Goal: Task Accomplishment & Management: Manage account settings

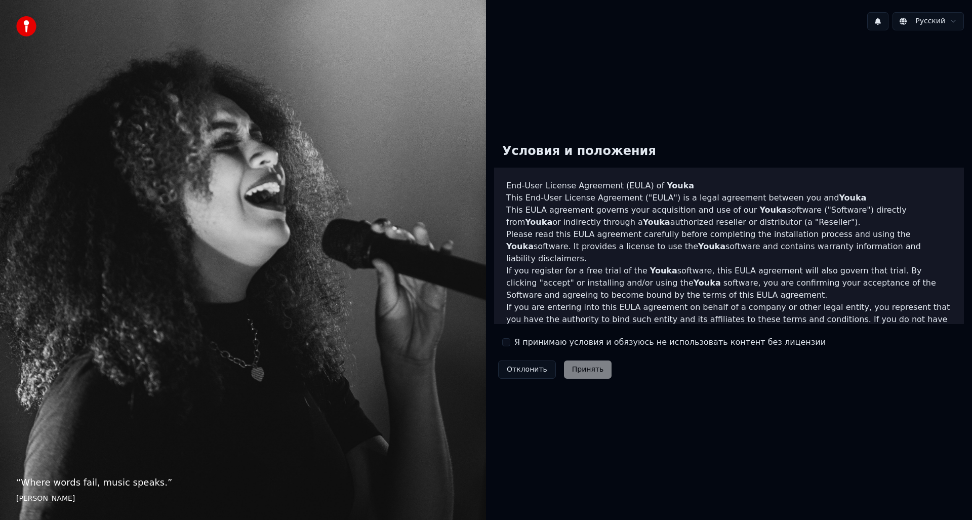
click at [582, 371] on div "Отклонить Принять" at bounding box center [554, 369] width 121 height 26
click at [504, 343] on button "Я принимаю условия и обязуюсь не использовать контент без лицензии" at bounding box center [506, 342] width 8 height 8
click at [588, 373] on button "Принять" at bounding box center [588, 369] width 48 height 18
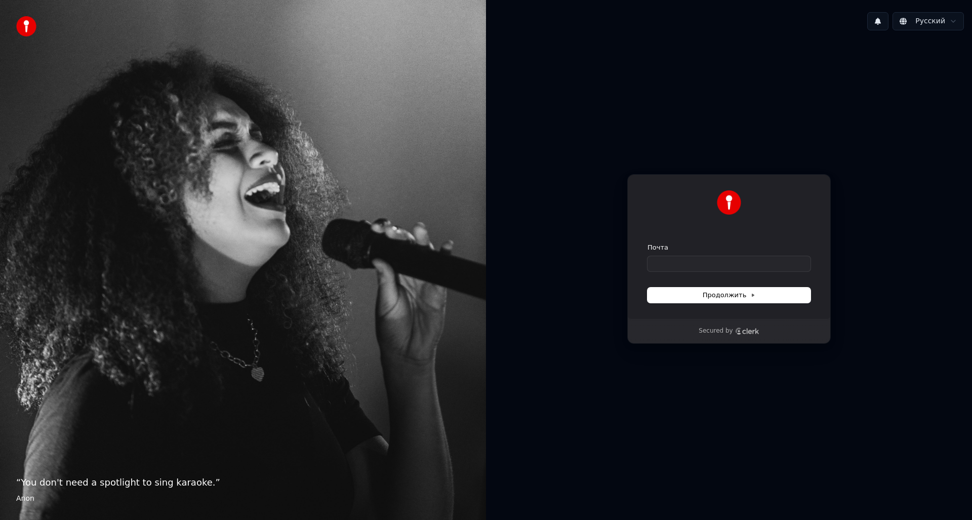
click at [688, 255] on div "Почта" at bounding box center [728, 257] width 163 height 28
click at [688, 260] on input "Почта" at bounding box center [728, 263] width 163 height 15
type input "*"
click at [743, 299] on span "Продолжить" at bounding box center [729, 295] width 53 height 9
type input "**********"
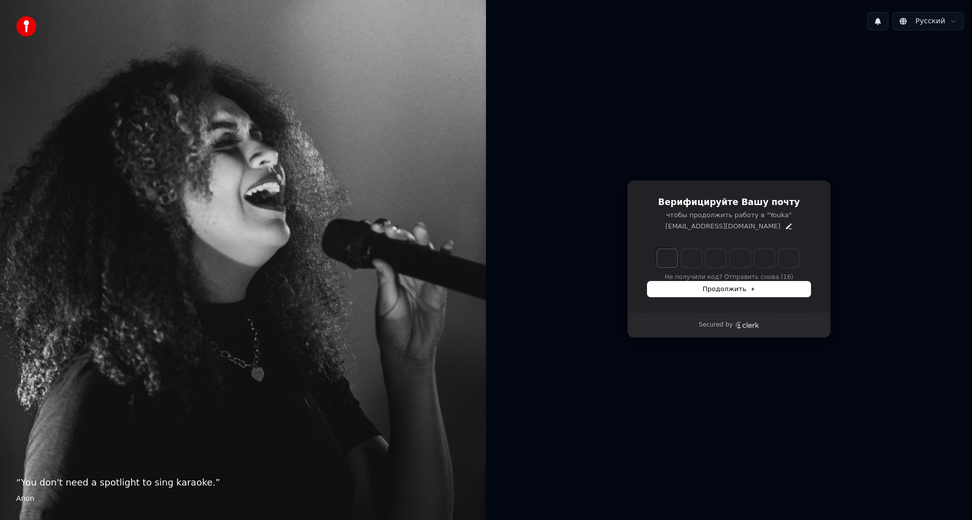
click at [664, 257] on input "Enter verification code. Digit 1" at bounding box center [667, 258] width 20 height 18
type input "*"
type input "**"
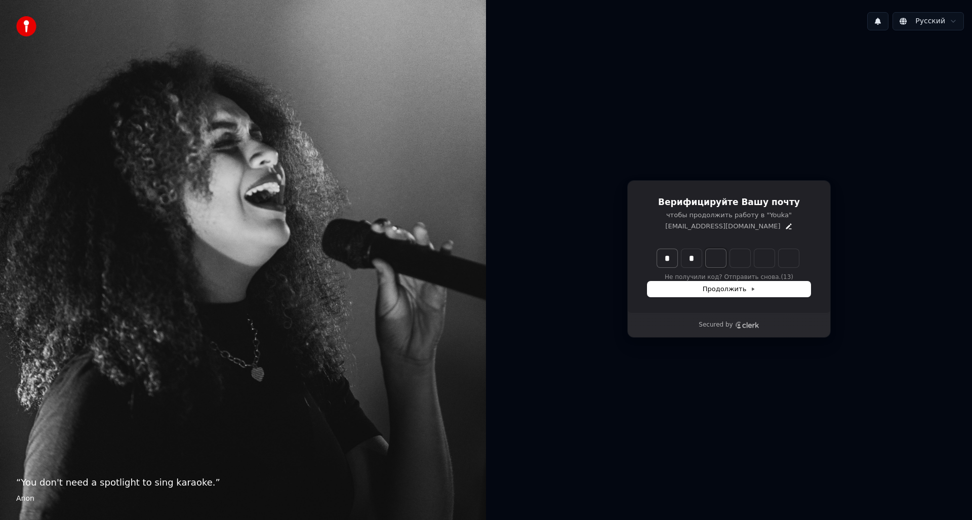
type input "*"
type input "***"
type input "*"
type input "****"
type input "*"
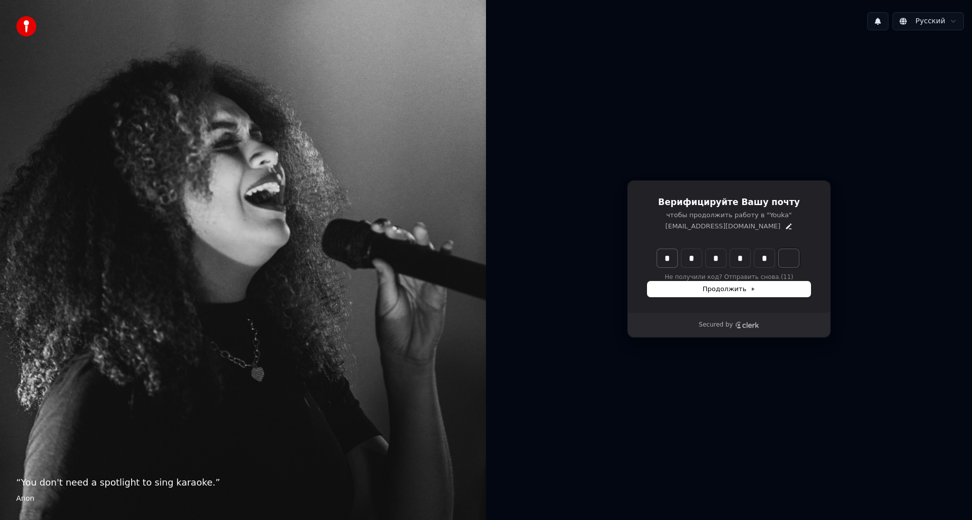
type input "******"
type input "*"
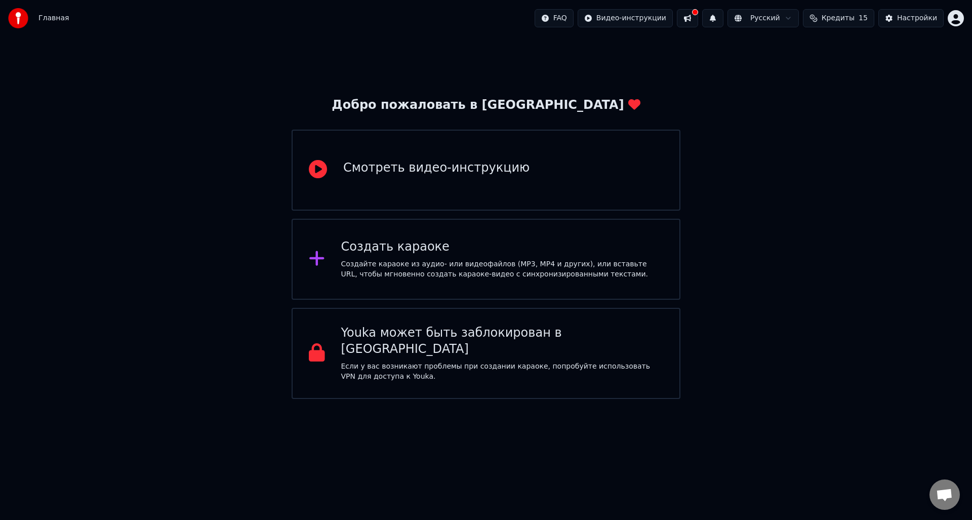
click at [511, 173] on div "Смотреть видео-инструкцию" at bounding box center [486, 170] width 389 height 81
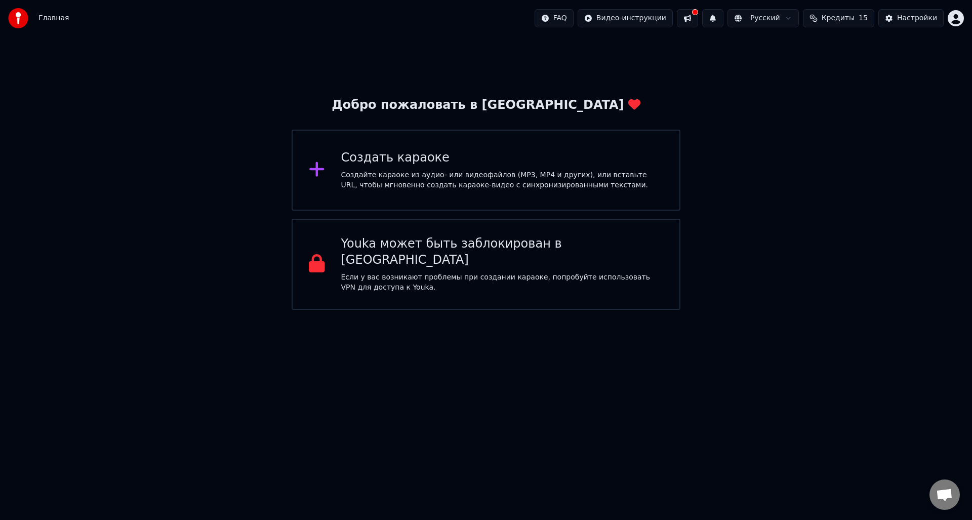
click at [824, 154] on div "Добро пожаловать в Youka Создать караоке Создайте караоке из аудио- или видеофа…" at bounding box center [486, 172] width 972 height 273
click at [698, 18] on button at bounding box center [687, 18] width 21 height 18
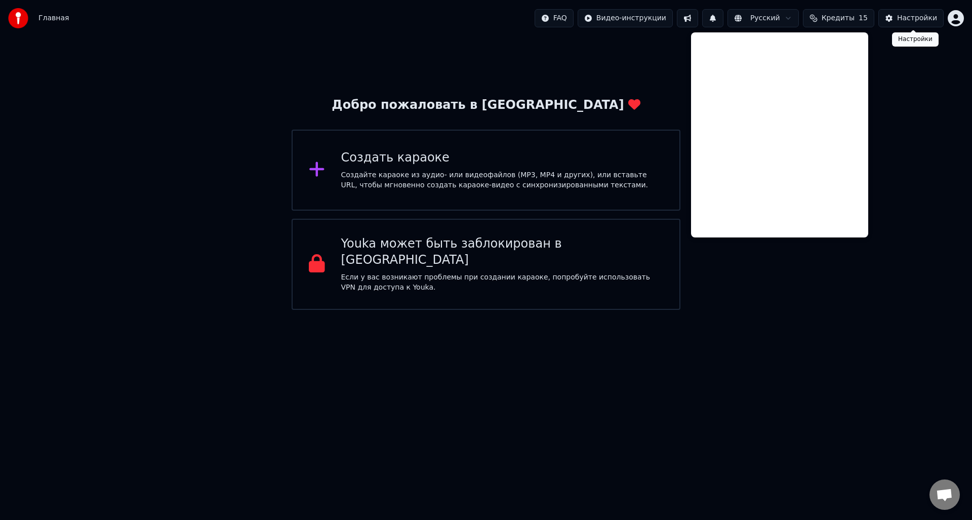
click at [896, 21] on button "Настройки" at bounding box center [910, 18] width 65 height 18
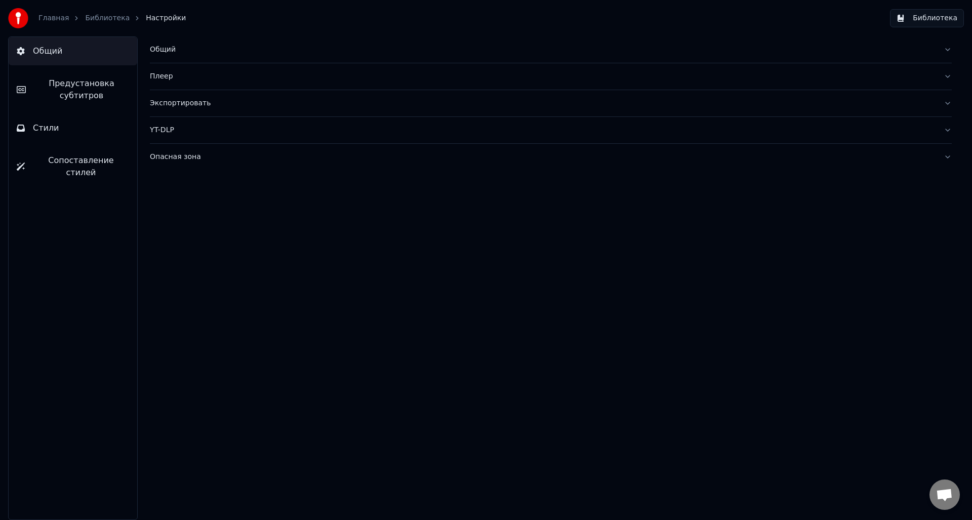
click at [88, 91] on span "Предустановка субтитров" at bounding box center [81, 89] width 95 height 24
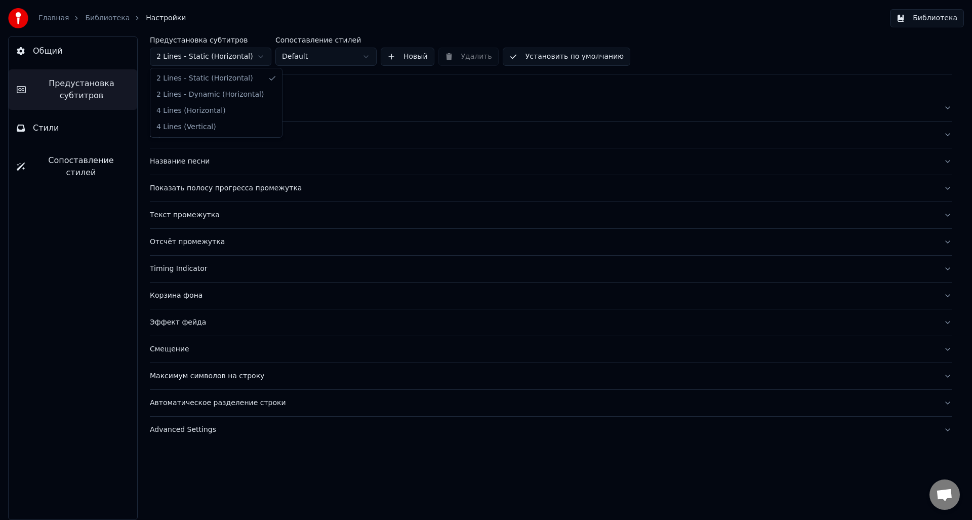
click at [261, 58] on html "Главная Библиотека Настройки Библиотека Общий Предустановка субтитров Стили Соп…" at bounding box center [486, 260] width 972 height 520
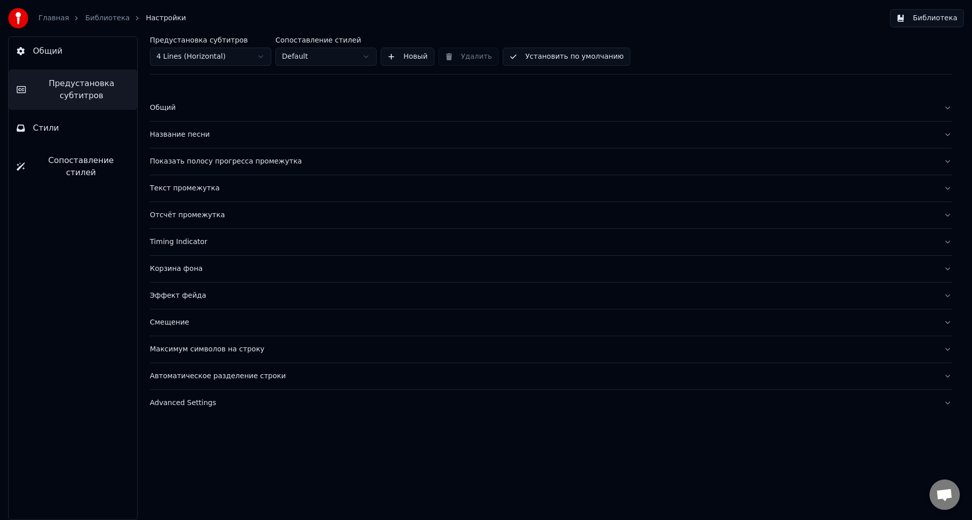
click at [363, 56] on html "Главная Библиотека Настройки Библиотека Общий Предустановка субтитров Стили Соп…" at bounding box center [486, 260] width 972 height 520
click at [362, 53] on html "Главная Библиотека Настройки Библиотека Общий Предустановка субтитров Стили Соп…" at bounding box center [486, 260] width 972 height 520
click at [184, 107] on div "Общий" at bounding box center [543, 108] width 786 height 10
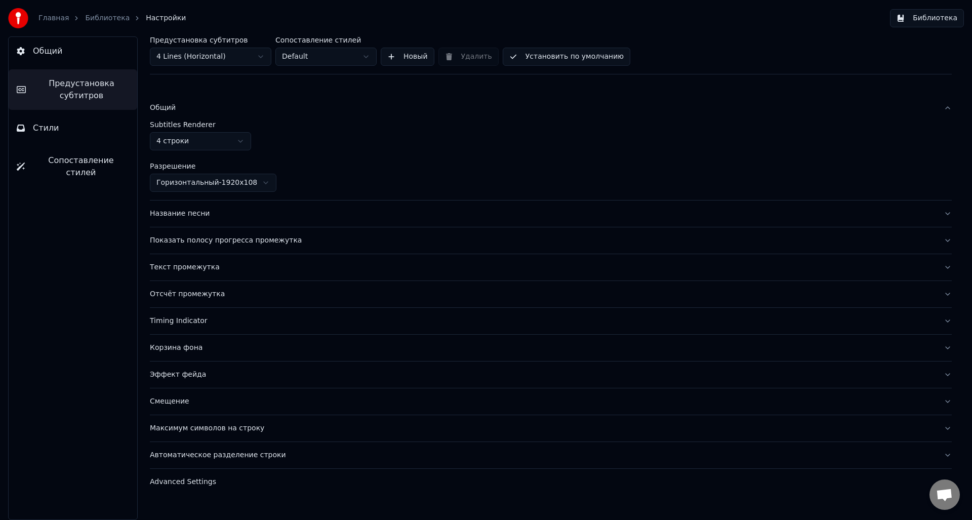
click at [189, 108] on div "Общий" at bounding box center [543, 108] width 786 height 10
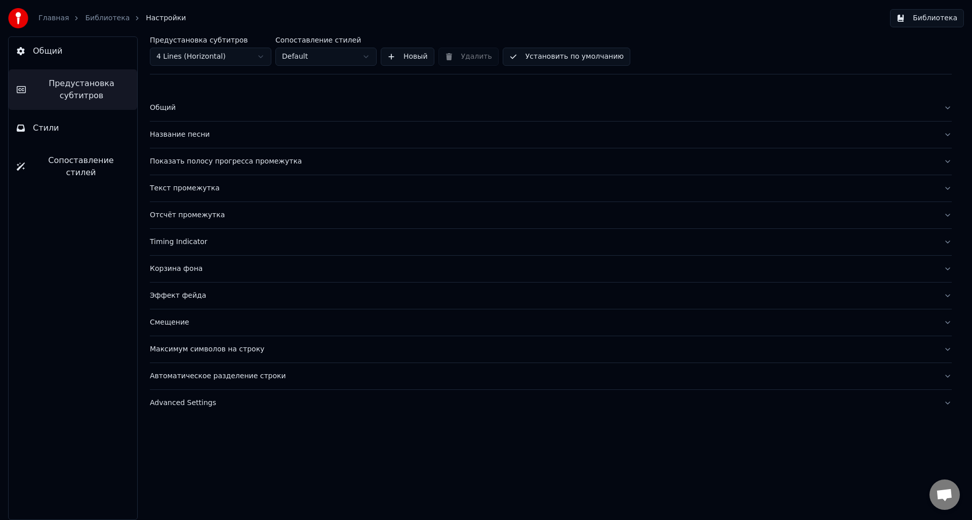
click at [189, 108] on div "Общий" at bounding box center [543, 108] width 786 height 10
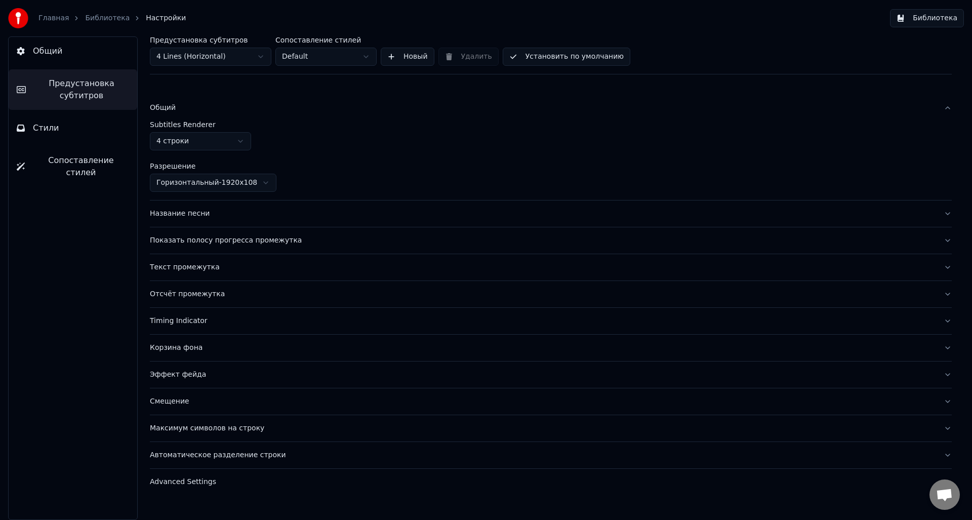
click at [204, 186] on html "Главная Библиотека Настройки Библиотека Общий Предустановка субтитров Стили Соп…" at bounding box center [486, 260] width 972 height 520
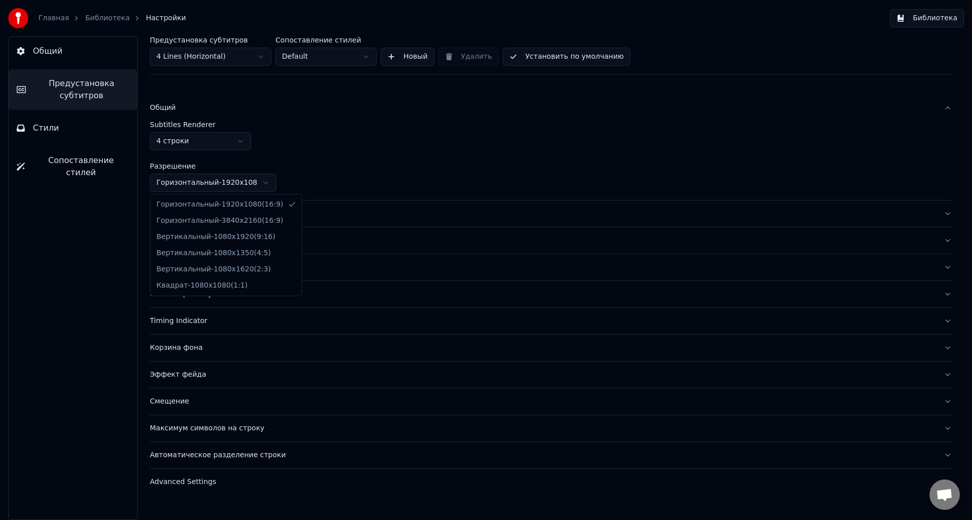
click at [204, 186] on html "Главная Библиотека Настройки Библиотека Общий Предустановка субтитров Стили Соп…" at bounding box center [486, 260] width 972 height 520
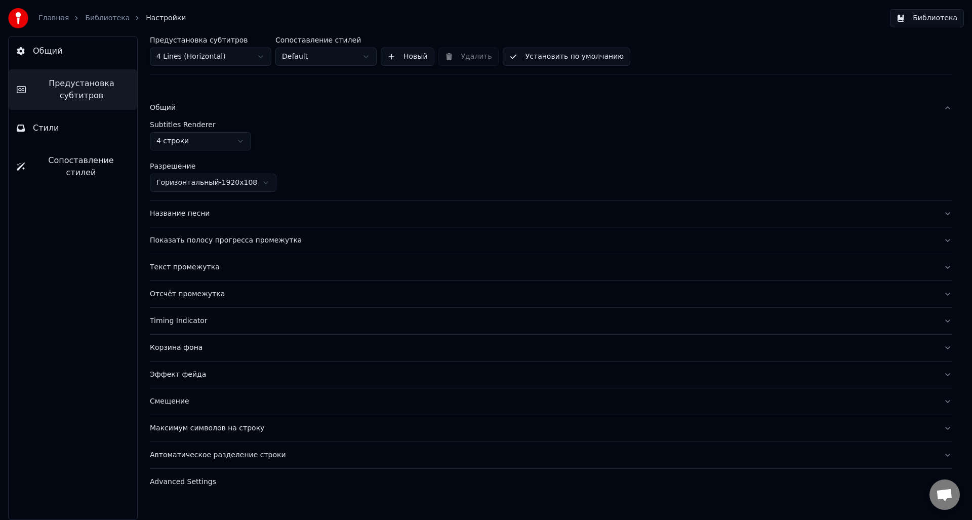
click at [179, 107] on div "Общий" at bounding box center [543, 108] width 786 height 10
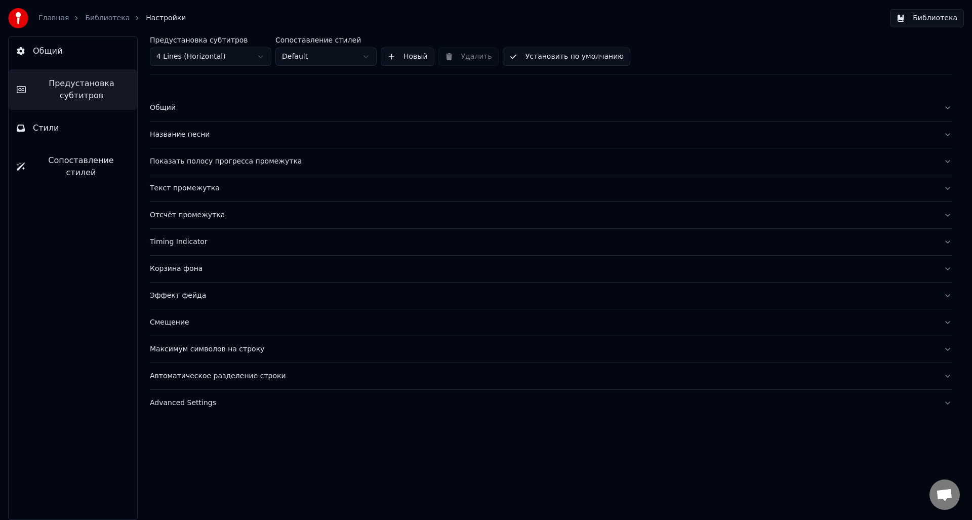
click at [184, 162] on div "Показать полосу прогресса промежутка" at bounding box center [543, 161] width 786 height 10
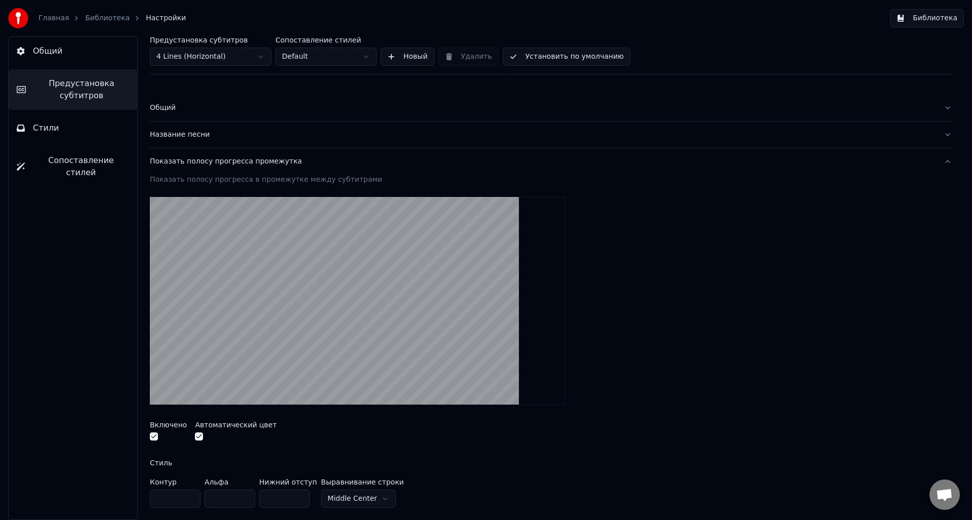
click at [195, 162] on div "Показать полосу прогресса промежутка" at bounding box center [543, 161] width 786 height 10
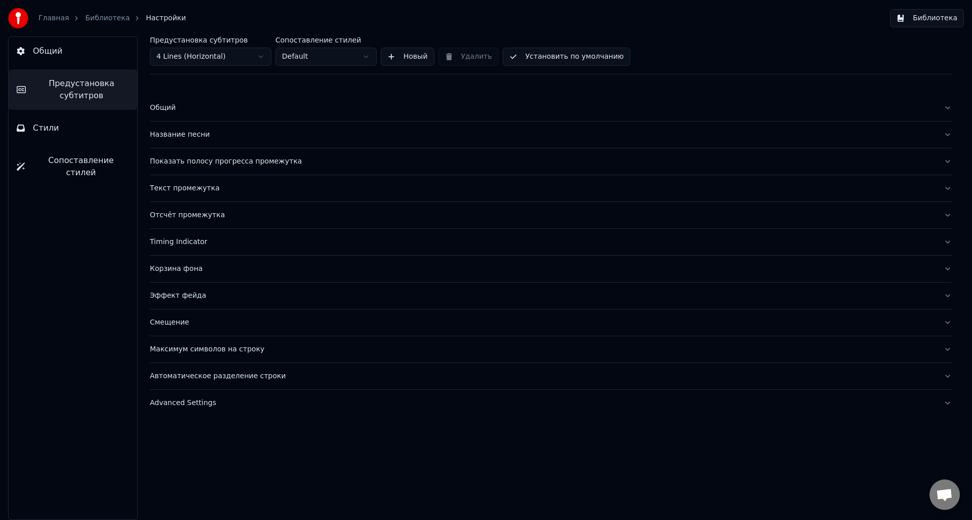
click at [195, 162] on div "Показать полосу прогресса промежутка" at bounding box center [543, 161] width 786 height 10
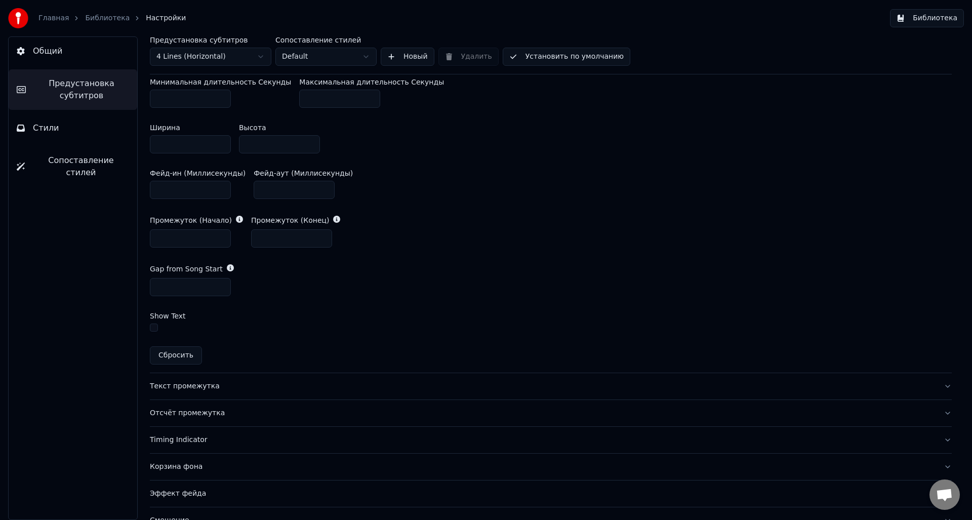
scroll to position [456, 0]
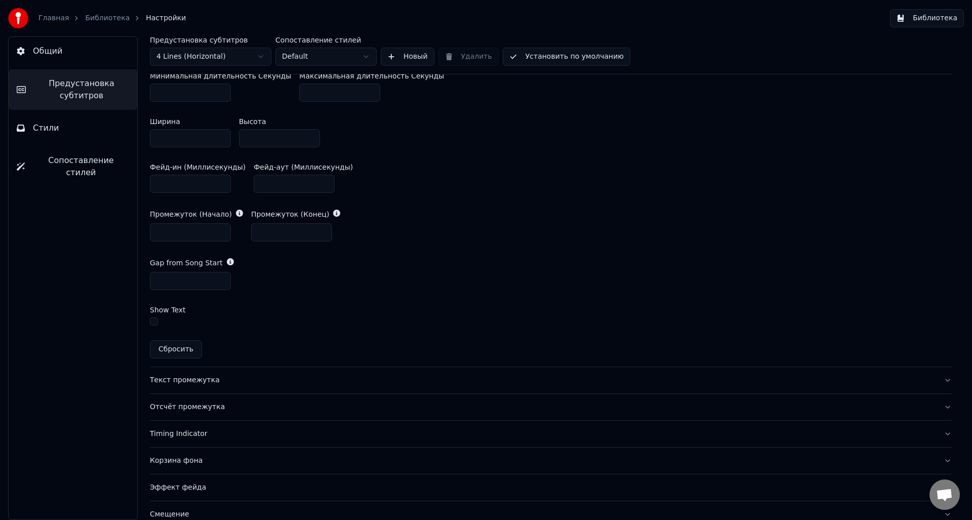
click at [208, 378] on div "Текст промежутка" at bounding box center [543, 380] width 786 height 10
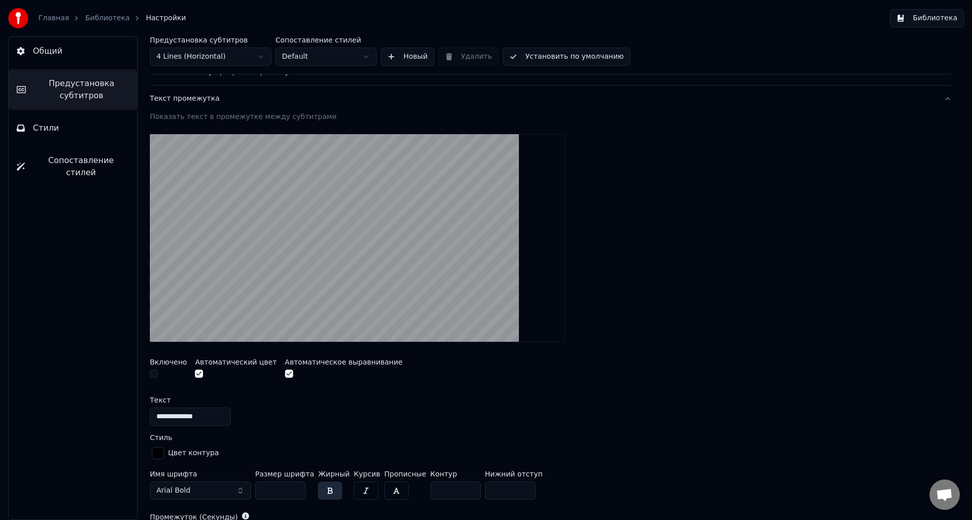
scroll to position [108, 0]
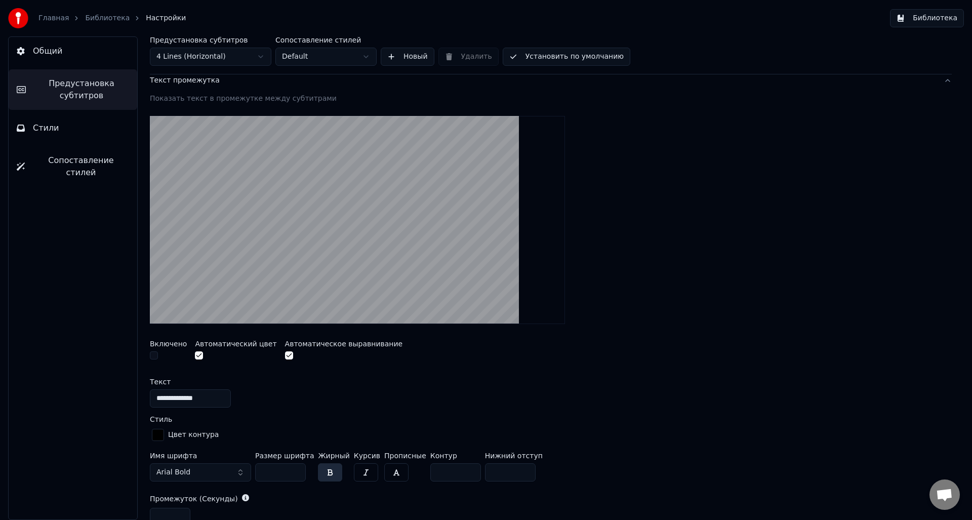
click at [197, 356] on button "button" at bounding box center [199, 355] width 8 height 8
click at [175, 436] on div "Цвет контура" at bounding box center [193, 435] width 51 height 10
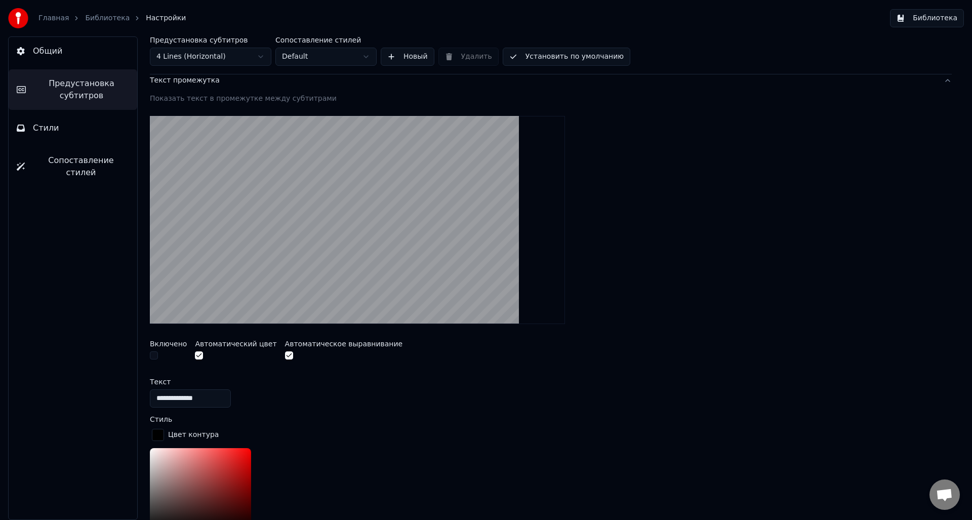
click at [173, 435] on div "Цвет контура" at bounding box center [193, 435] width 51 height 10
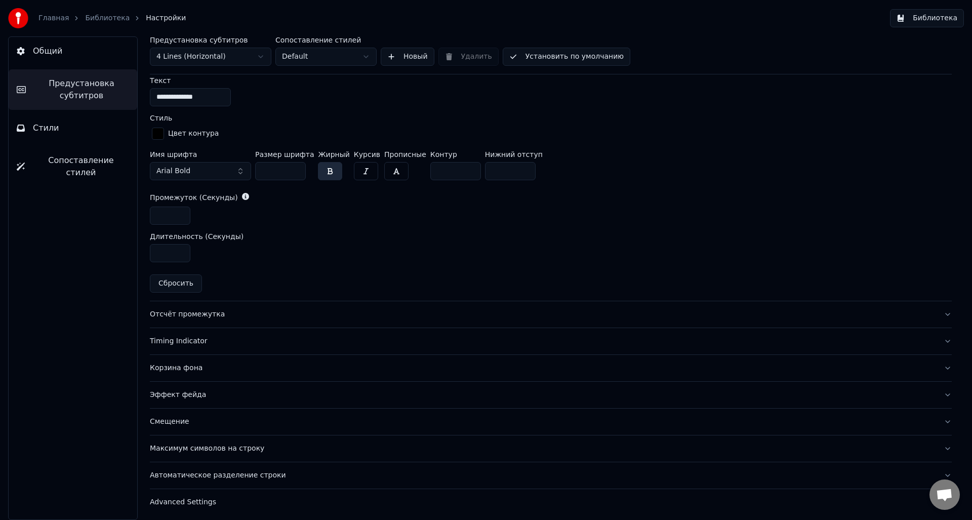
scroll to position [411, 0]
click at [214, 340] on div "Timing Indicator" at bounding box center [543, 339] width 786 height 10
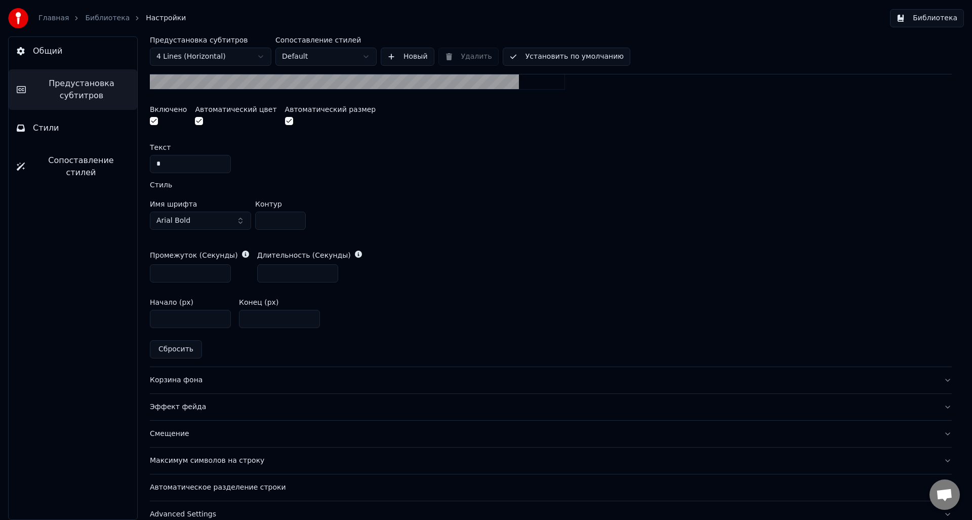
scroll to position [411, 0]
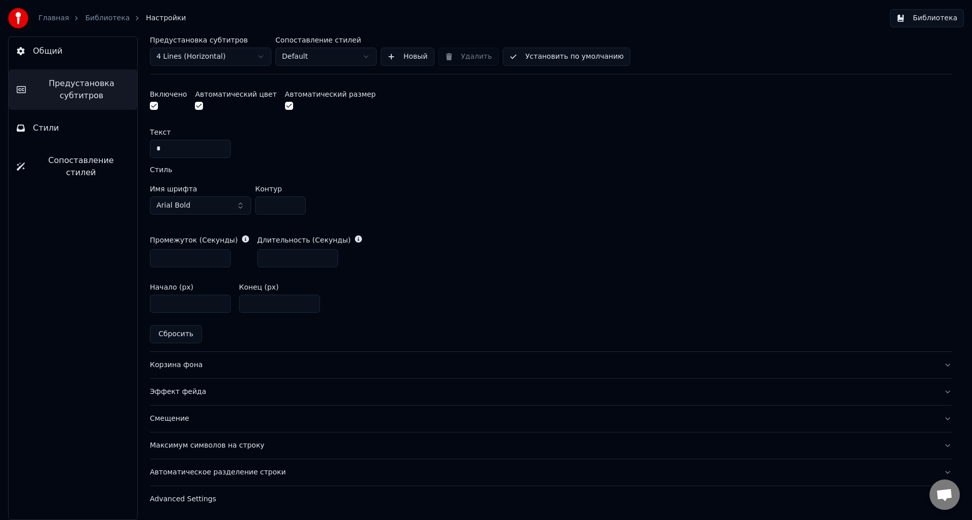
click at [219, 367] on div "Корзина фона" at bounding box center [543, 365] width 786 height 10
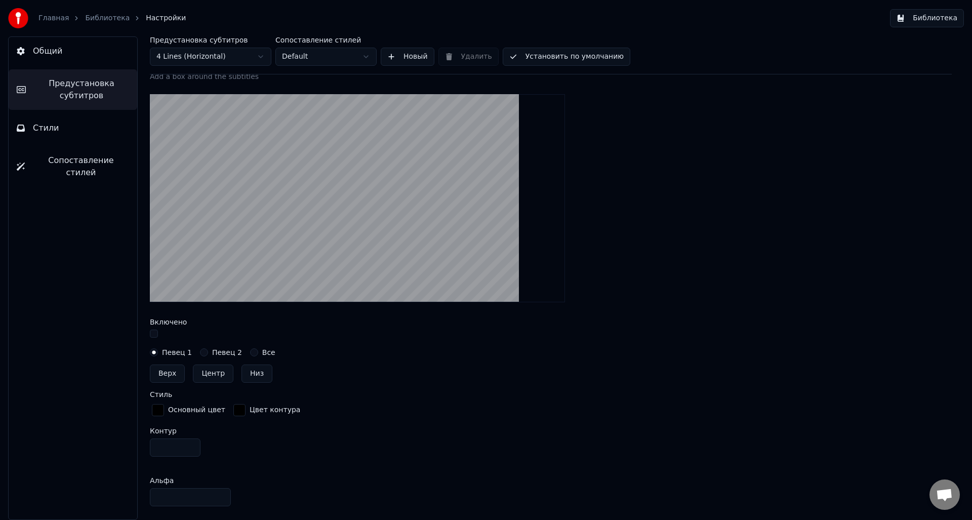
scroll to position [192, 0]
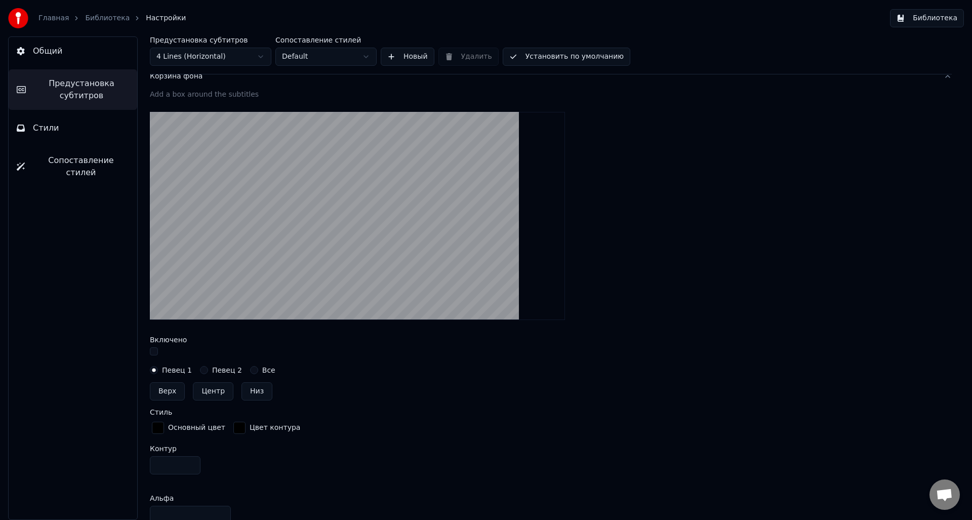
click at [200, 372] on button "Певец 2" at bounding box center [204, 370] width 8 height 8
click at [154, 372] on button "Певец 1" at bounding box center [154, 370] width 8 height 8
click at [250, 371] on button "Все" at bounding box center [254, 370] width 8 height 8
click at [153, 370] on button "Певец 1" at bounding box center [154, 370] width 8 height 8
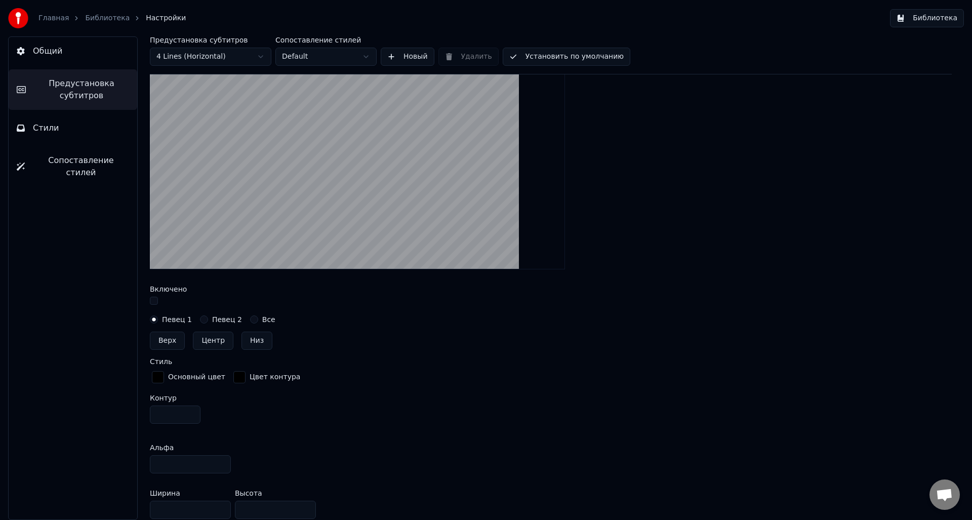
click at [163, 345] on button "Верх" at bounding box center [167, 341] width 35 height 18
click at [199, 345] on button "Центр" at bounding box center [213, 341] width 40 height 18
click at [160, 344] on button "Верх" at bounding box center [167, 341] width 35 height 18
click at [250, 344] on button "Низ" at bounding box center [256, 341] width 31 height 18
click at [169, 345] on button "Верх" at bounding box center [167, 341] width 35 height 18
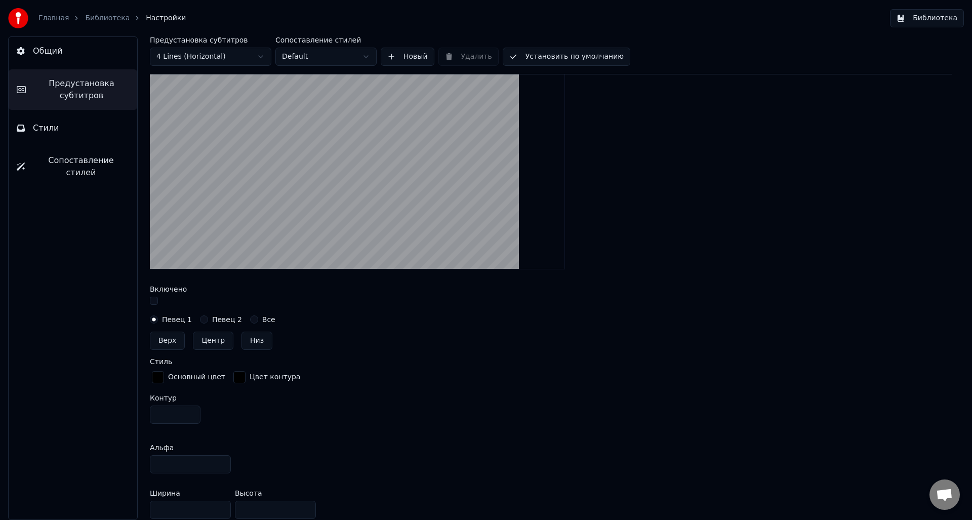
type input "**"
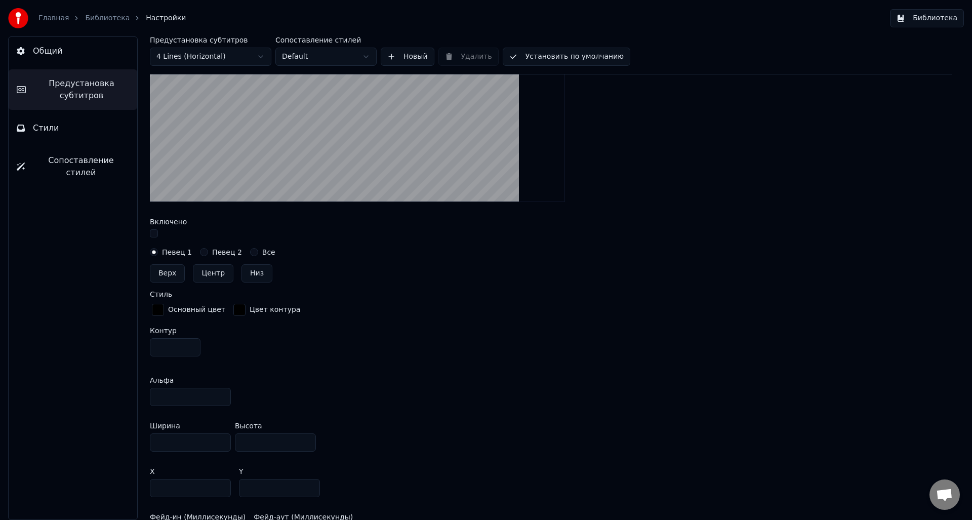
scroll to position [513, 0]
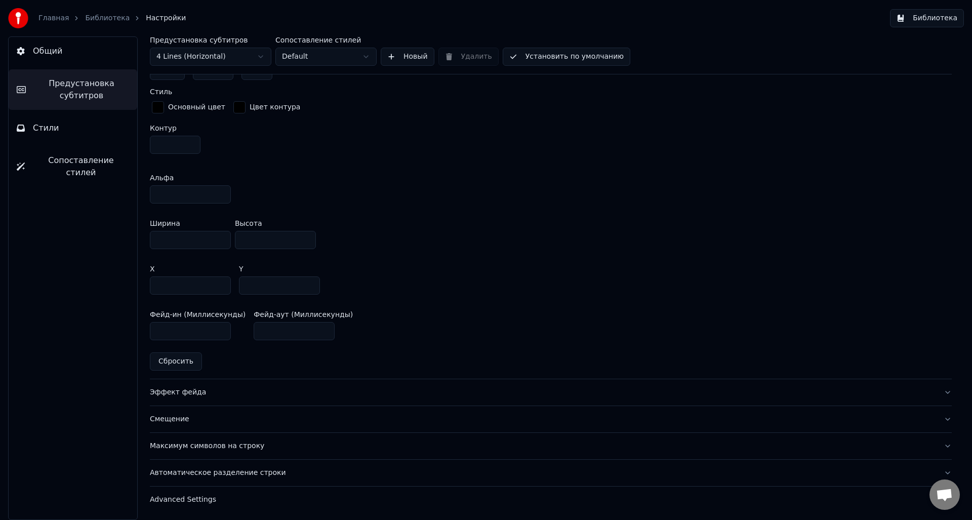
click at [190, 396] on button "Эффект фейда" at bounding box center [551, 392] width 802 height 26
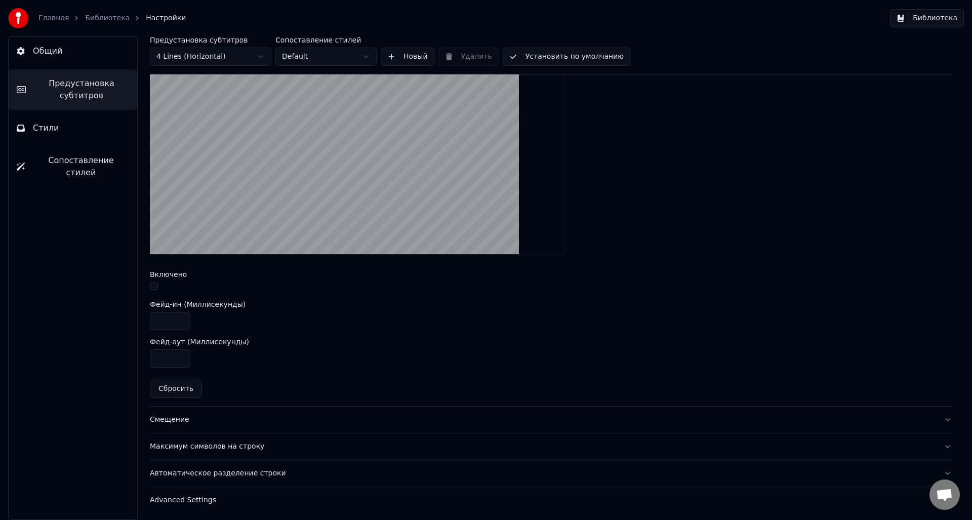
scroll to position [285, 0]
click at [174, 417] on div "Смещение" at bounding box center [543, 419] width 786 height 10
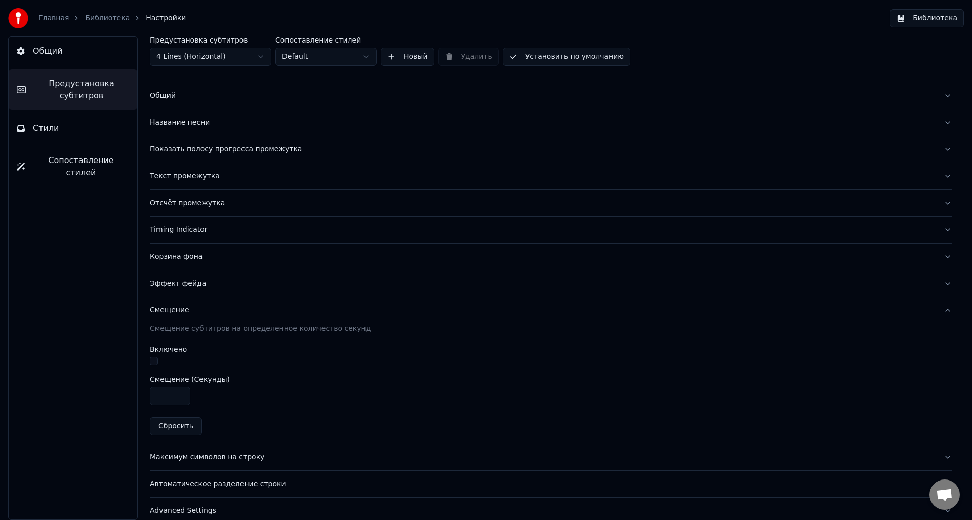
scroll to position [24, 0]
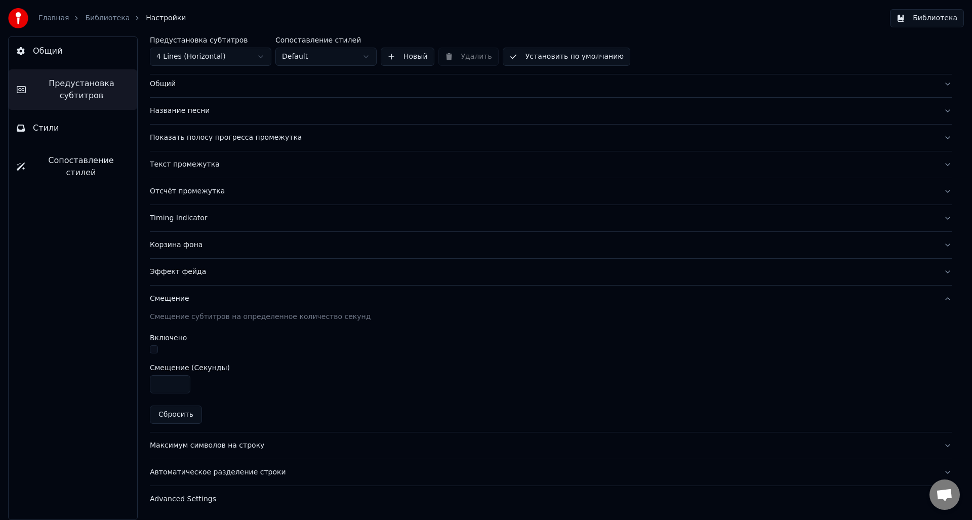
click at [221, 446] on div "Максимум символов на строку" at bounding box center [543, 445] width 786 height 10
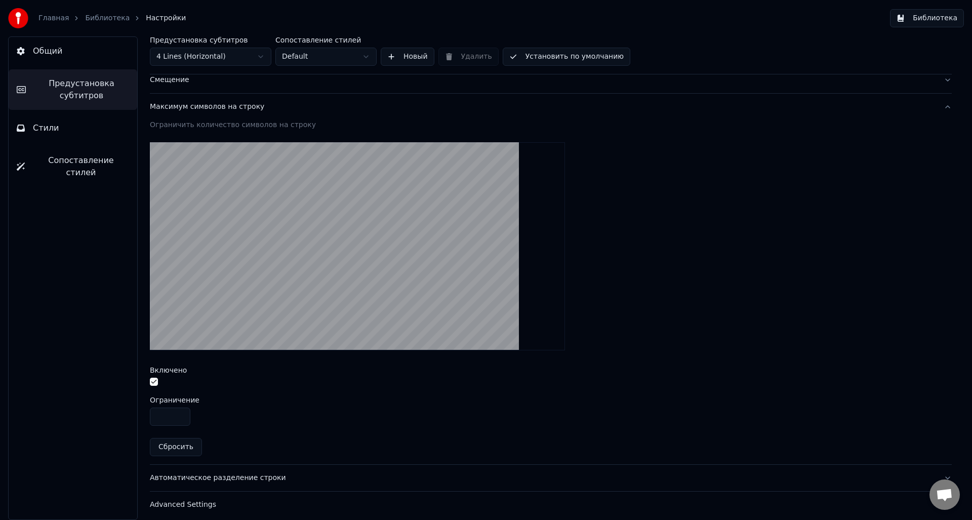
scroll to position [248, 0]
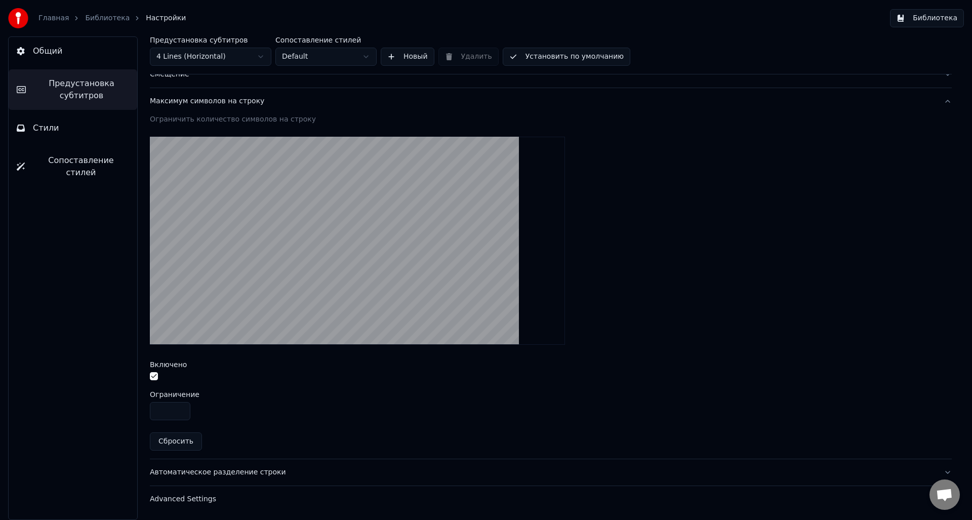
click at [157, 100] on div "Максимум символов на строку" at bounding box center [543, 101] width 786 height 10
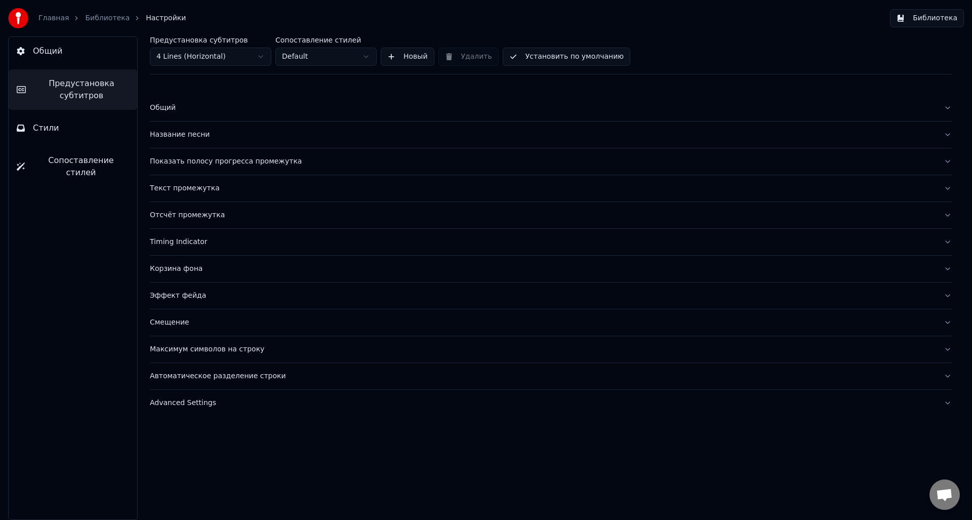
click at [182, 379] on div "Автоматическое разделение строки" at bounding box center [543, 376] width 786 height 10
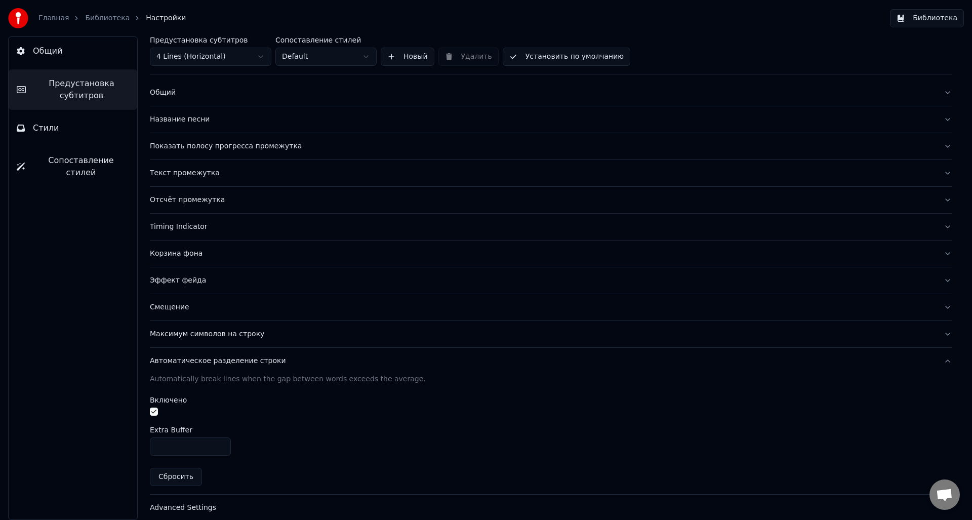
scroll to position [24, 0]
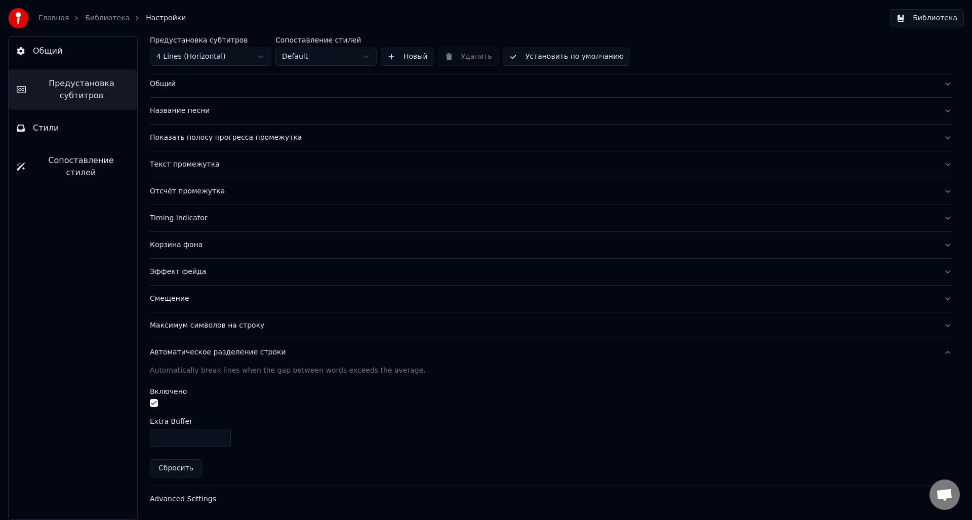
click at [170, 499] on div "Advanced Settings" at bounding box center [543, 499] width 786 height 10
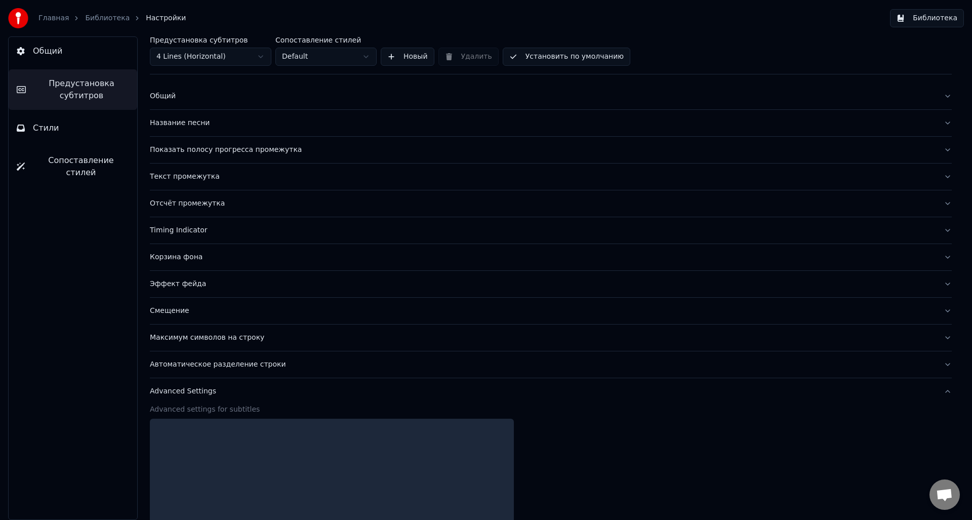
scroll to position [0, 0]
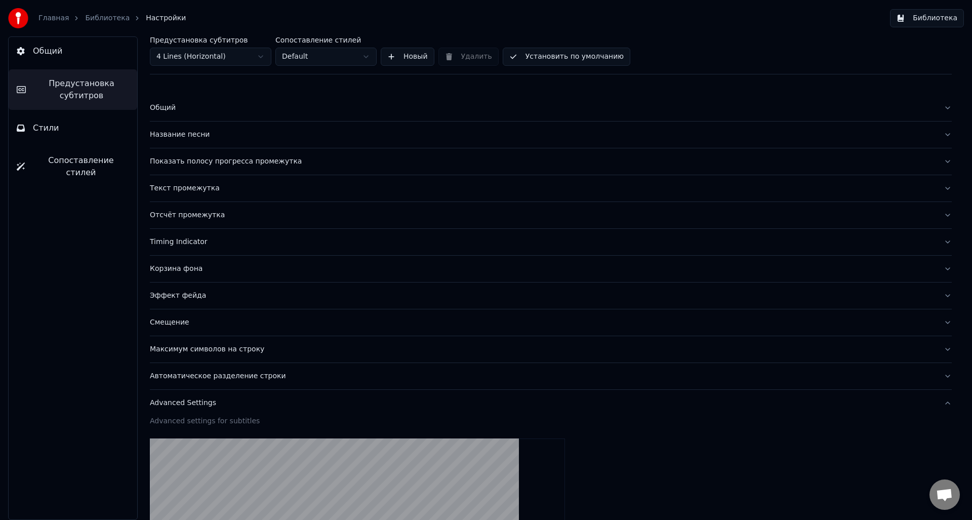
click at [88, 89] on span "Предустановка субтитров" at bounding box center [81, 89] width 95 height 24
click at [44, 124] on span "Стили" at bounding box center [46, 128] width 26 height 12
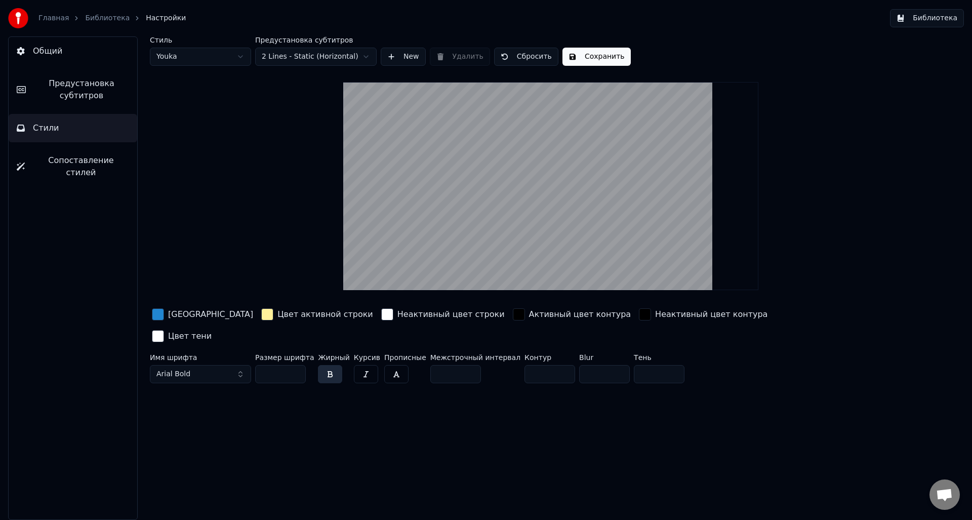
click at [513, 313] on div "button" at bounding box center [519, 314] width 12 height 12
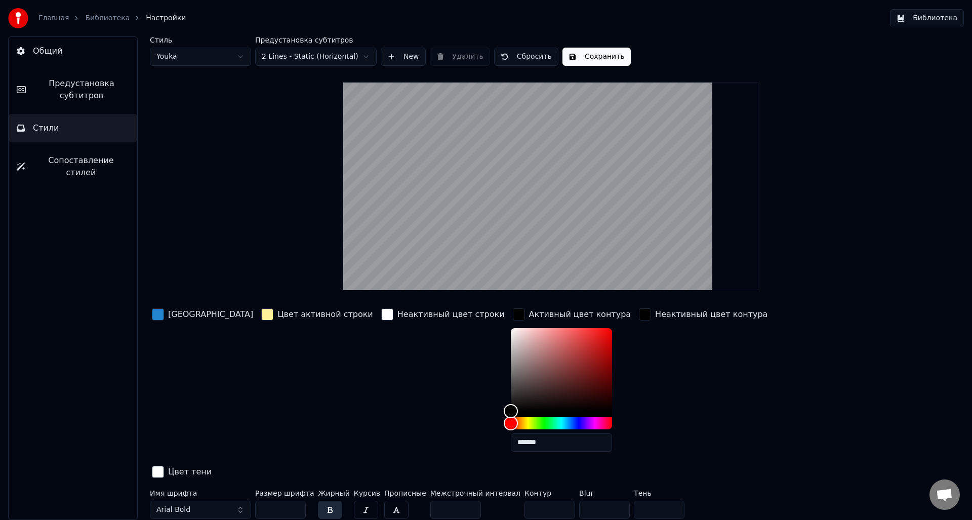
click at [513, 313] on div "button" at bounding box center [519, 314] width 12 height 12
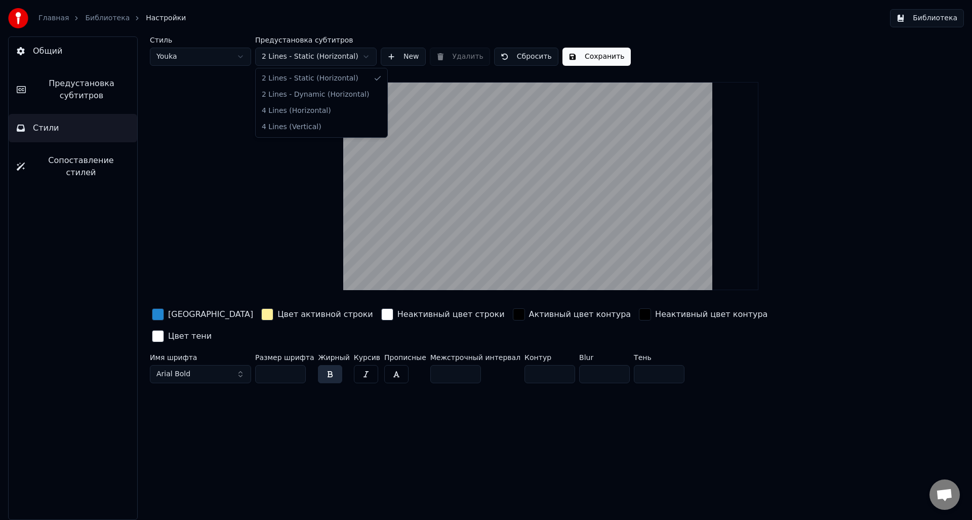
click at [359, 57] on html "Главная Библиотека Настройки Библиотека Общий Предустановка субтитров Стили Соп…" at bounding box center [486, 260] width 972 height 520
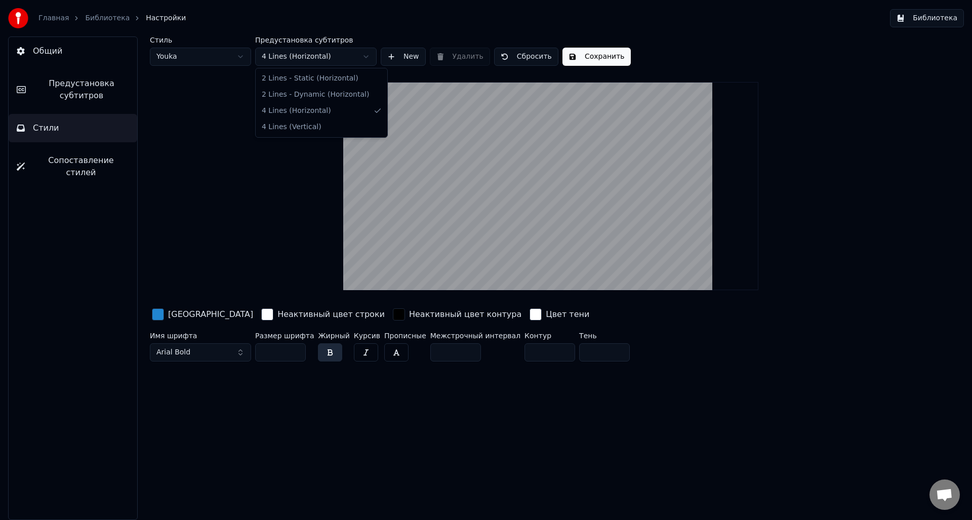
click at [315, 55] on html "Главная Библиотека Настройки Библиотека Общий Предустановка субтитров Стили Соп…" at bounding box center [486, 260] width 972 height 520
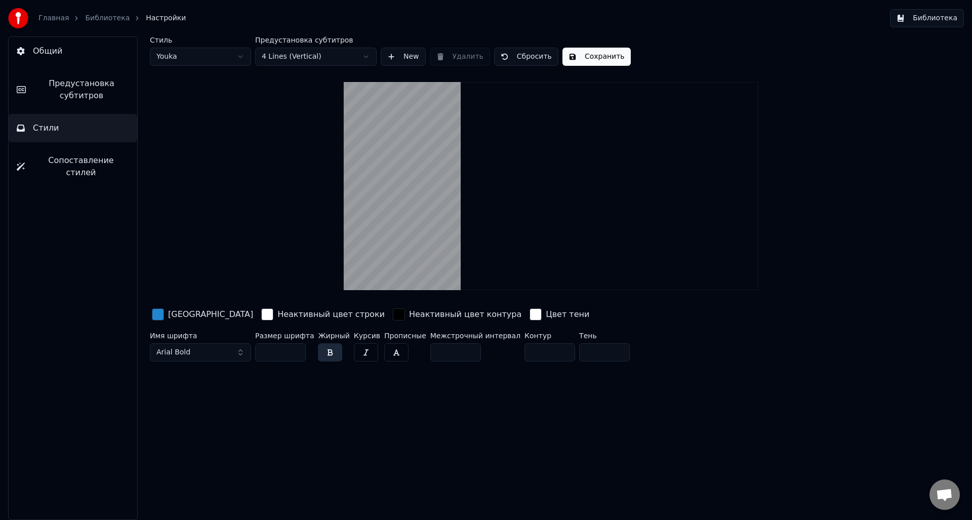
click at [298, 53] on html "Главная Библиотека Настройки Библиотека Общий Предустановка субтитров Стили Соп…" at bounding box center [486, 260] width 972 height 520
click at [322, 55] on html "Главная Библиотека Настройки Библиотека Общий Предустановка субтитров Стили Соп…" at bounding box center [486, 260] width 972 height 520
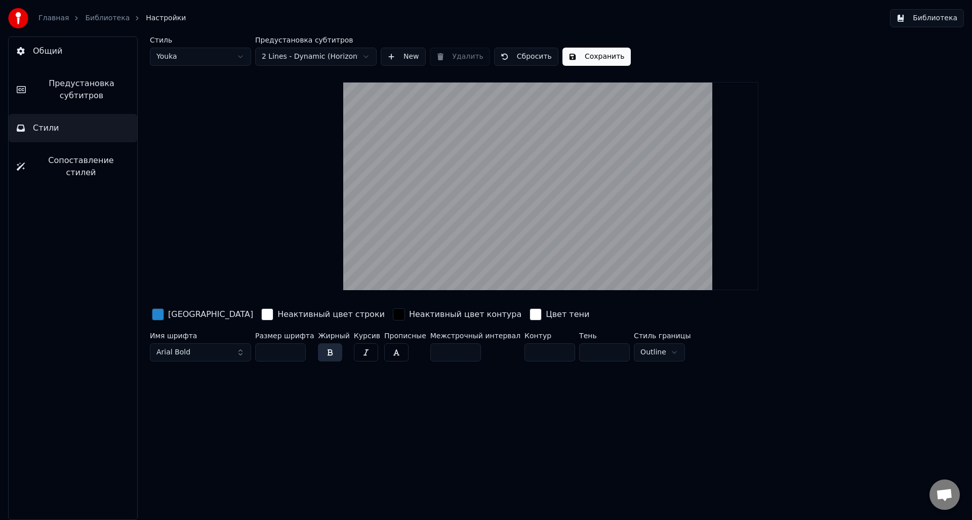
click at [328, 58] on html "Главная Библиотека Настройки Библиотека Общий Предустановка субтитров Стили Соп…" at bounding box center [486, 260] width 972 height 520
click at [222, 59] on html "Главная Библиотека Настройки Библиотека Общий Предустановка субтитров Стили Соп…" at bounding box center [486, 260] width 972 height 520
click at [177, 54] on html "Главная Библиотека Настройки Библиотека Общий Предустановка субтитров Стили Соп…" at bounding box center [486, 260] width 972 height 520
click at [190, 53] on html "Главная Библиотека Настройки Библиотека Общий Предустановка субтитров Стили Соп…" at bounding box center [486, 260] width 972 height 520
click at [594, 56] on button "Сохранить" at bounding box center [596, 57] width 68 height 18
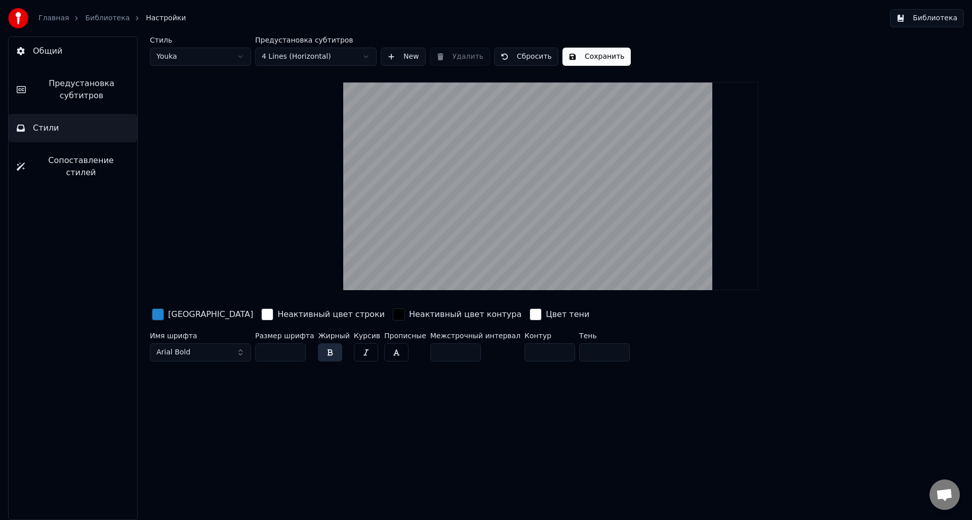
click at [57, 170] on button "Сопоставление стилей" at bounding box center [73, 166] width 129 height 40
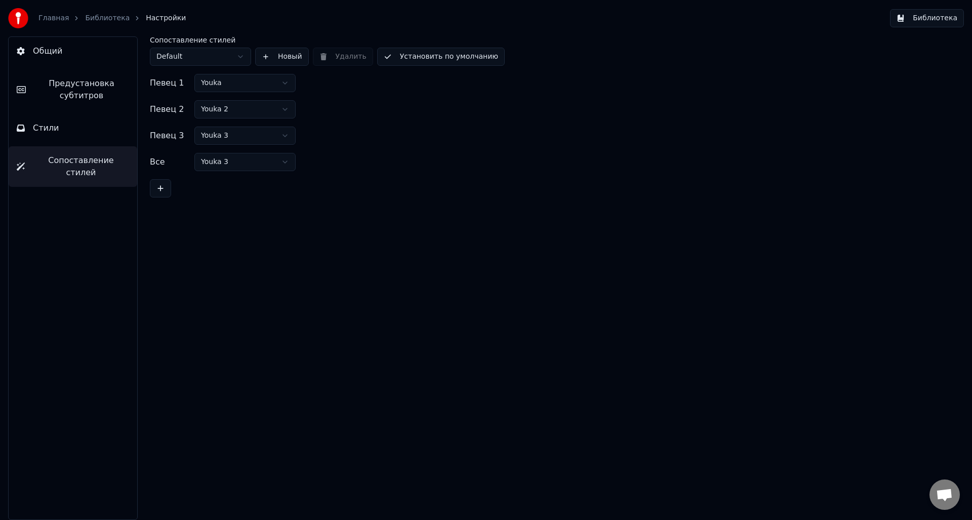
click at [32, 125] on button "Стили" at bounding box center [73, 128] width 129 height 28
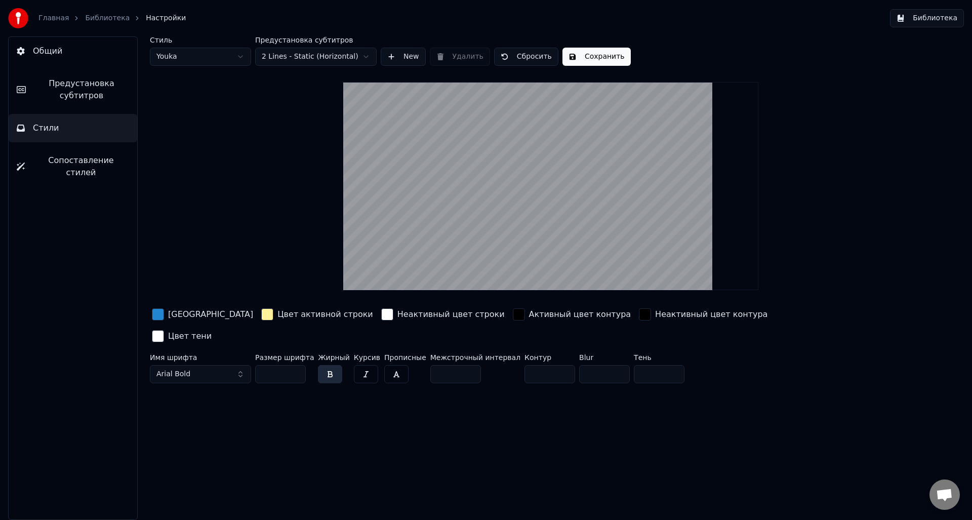
click at [55, 51] on span "Общий" at bounding box center [47, 51] width 29 height 12
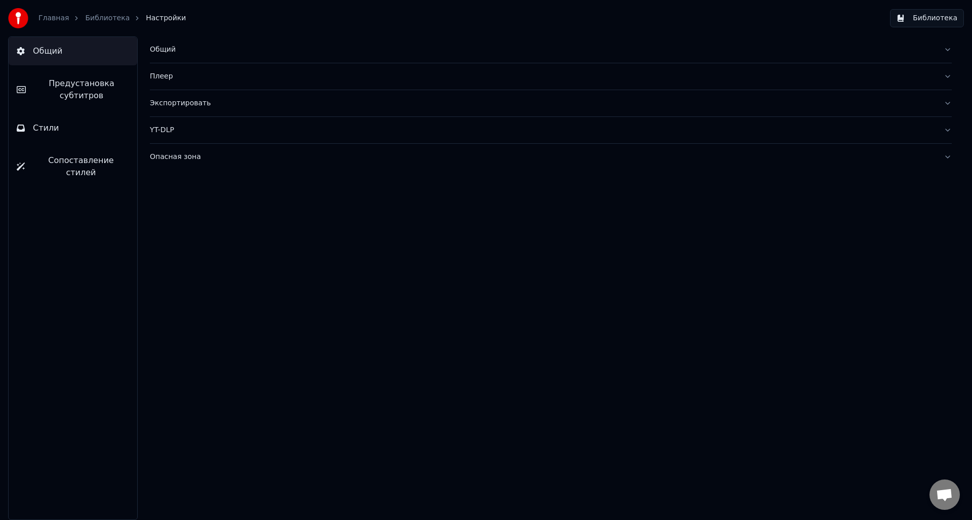
click at [163, 130] on div "YT-DLP" at bounding box center [543, 130] width 786 height 10
click at [163, 160] on div "Опасная зона" at bounding box center [543, 157] width 786 height 10
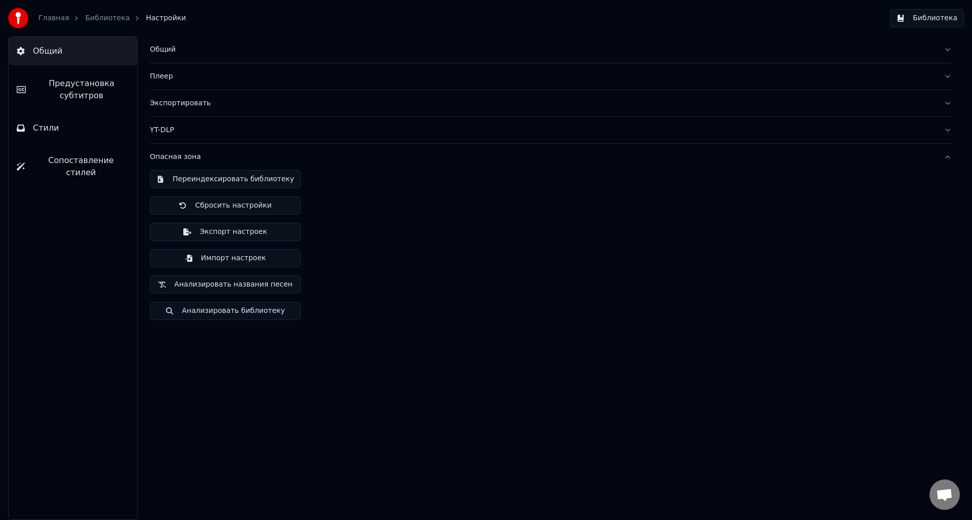
click at [163, 159] on div "Опасная зона" at bounding box center [543, 157] width 786 height 10
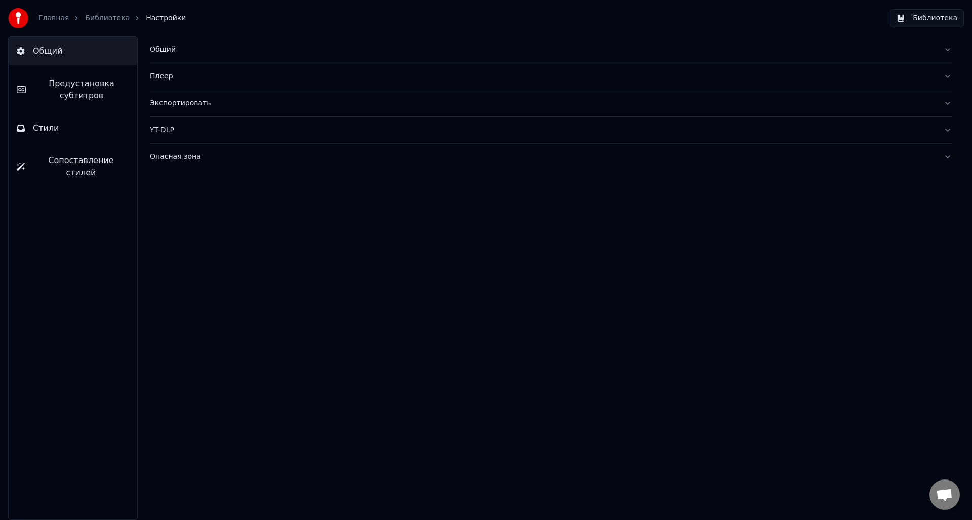
click at [169, 106] on div "Экспортировать" at bounding box center [543, 103] width 786 height 10
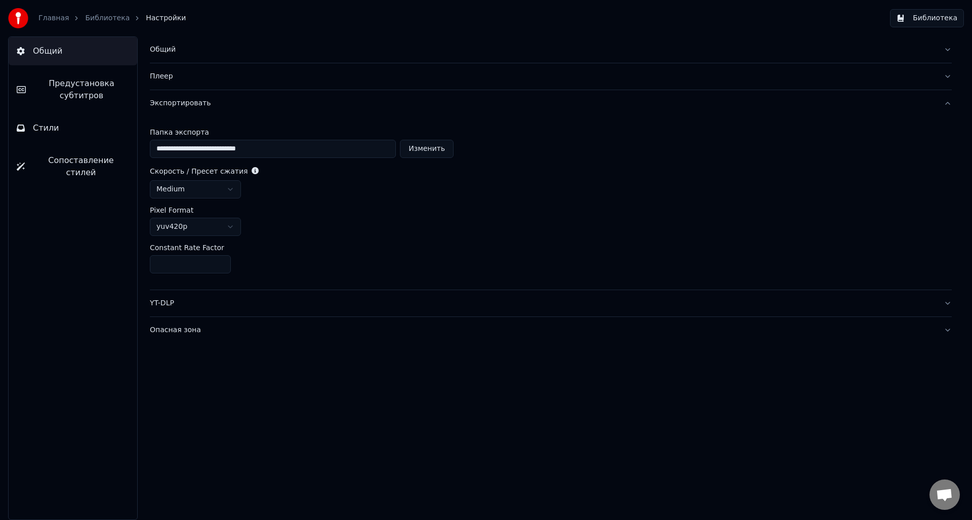
click at [168, 103] on div "Экспортировать" at bounding box center [543, 103] width 786 height 10
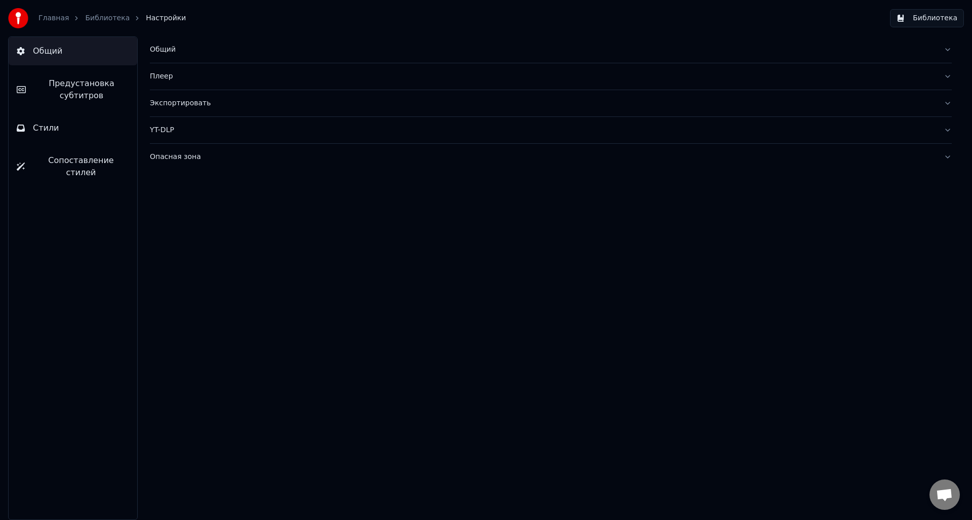
click at [164, 78] on div "Плеер" at bounding box center [543, 76] width 786 height 10
click at [159, 54] on div "Общий" at bounding box center [543, 50] width 786 height 10
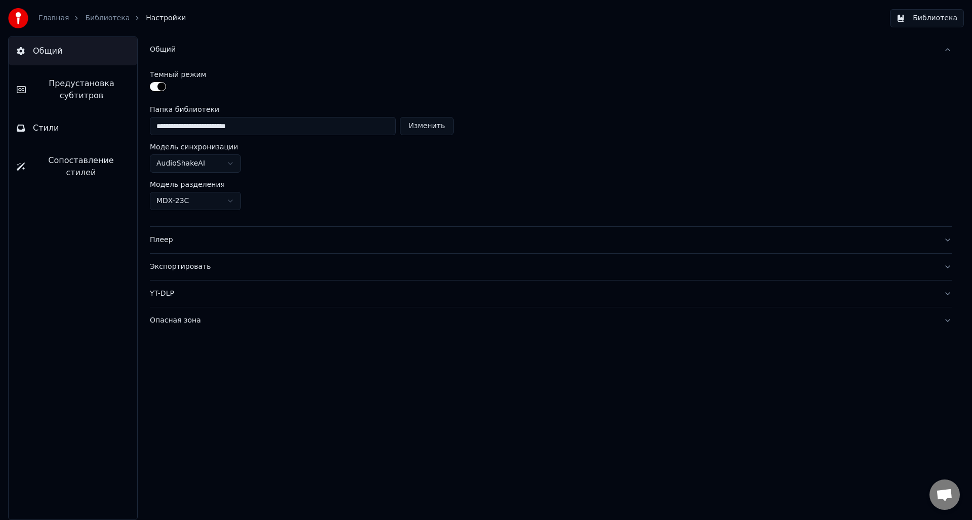
click at [158, 52] on div "Общий" at bounding box center [543, 50] width 786 height 10
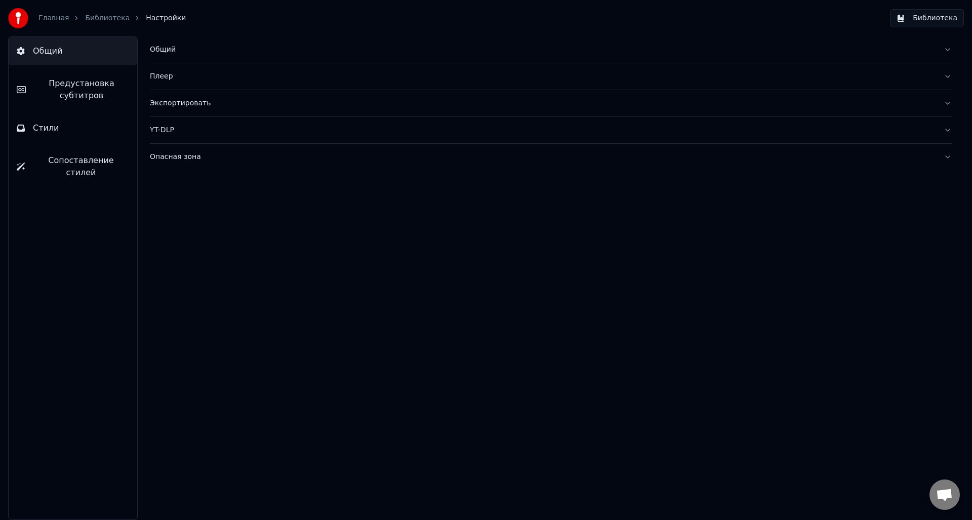
click at [51, 15] on link "Главная" at bounding box center [53, 18] width 30 height 10
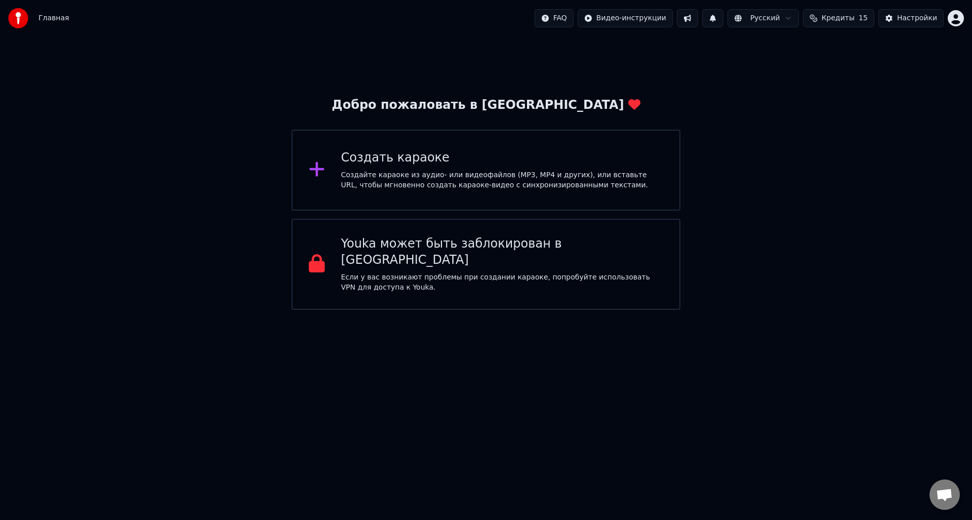
click at [831, 20] on button "Кредиты 15" at bounding box center [838, 18] width 71 height 18
click at [841, 159] on div "Добро пожаловать в Youka Создать караоке Создайте караоке из аудио- или видеофа…" at bounding box center [486, 172] width 972 height 273
